Goal: Task Accomplishment & Management: Manage account settings

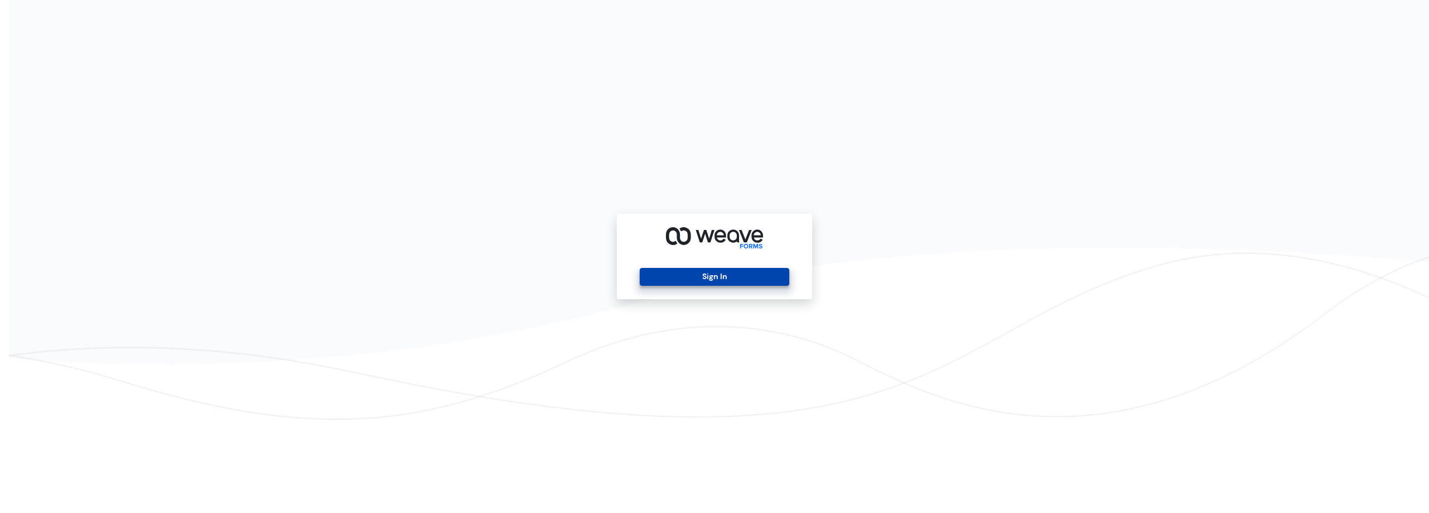
click at [727, 276] on button "Sign In" at bounding box center [714, 277] width 149 height 18
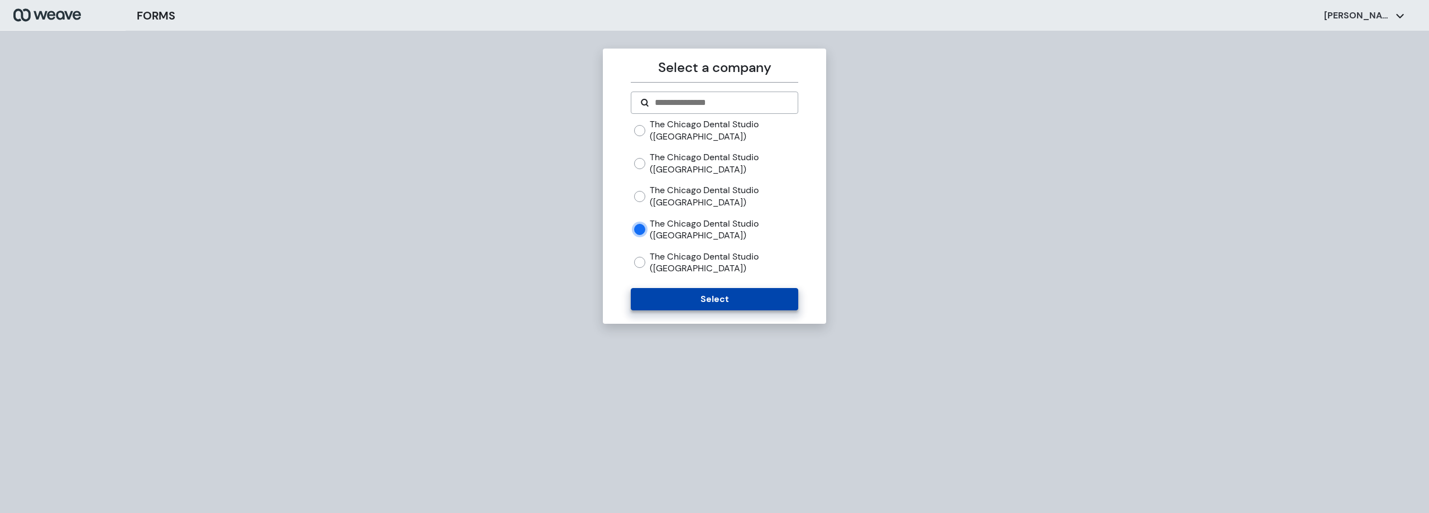
click at [729, 303] on button "Select" at bounding box center [714, 299] width 167 height 22
